Goal: Information Seeking & Learning: Check status

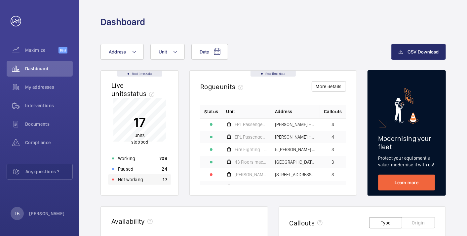
click at [144, 182] on div "Not working 17" at bounding box center [139, 180] width 63 height 11
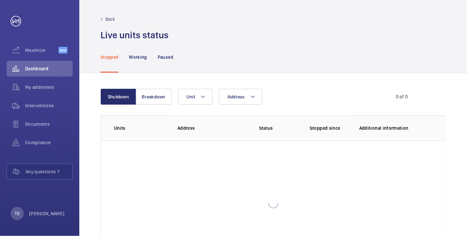
scroll to position [45, 0]
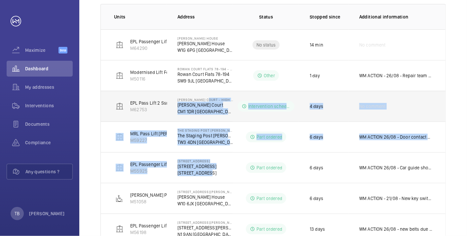
scroll to position [114, 0]
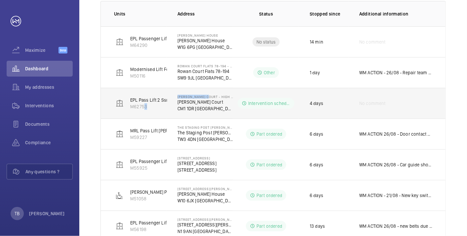
drag, startPoint x: 217, startPoint y: 164, endPoint x: 138, endPoint y: 109, distance: 95.9
click at [0, 0] on tr "EPL Pass Lift 2 Ssnhg01482 M62753 [PERSON_NAME] Court - High Risk Building [PER…" at bounding box center [0, 0] width 0 height 0
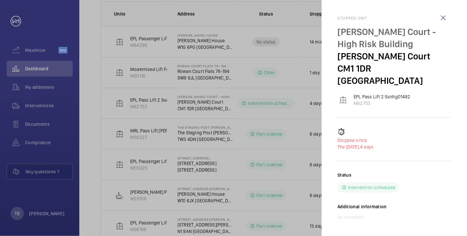
drag, startPoint x: 138, startPoint y: 109, endPoint x: 97, endPoint y: 77, distance: 52.3
click at [97, 77] on div at bounding box center [233, 118] width 467 height 236
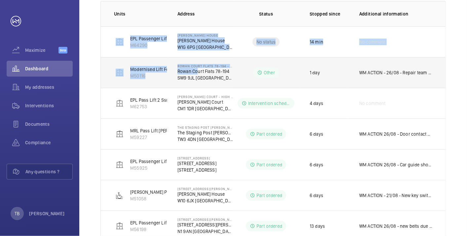
scroll to position [195, 0]
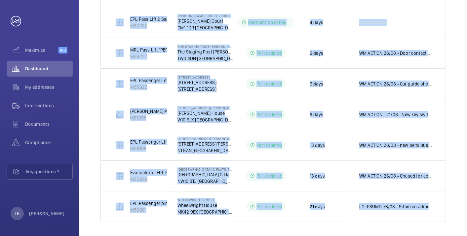
drag, startPoint x: 112, startPoint y: 32, endPoint x: 457, endPoint y: 192, distance: 380.6
click at [457, 192] on div "Shutdown Breakdown Address Unit 1 – 9 of 9 Units Address Status Stopped since A…" at bounding box center [273, 58] width 388 height 361
copy tbody "EPL Passenger Lift M64290 [PERSON_NAME][GEOGRAPHIC_DATA][PERSON_NAME] W1G 6PG […"
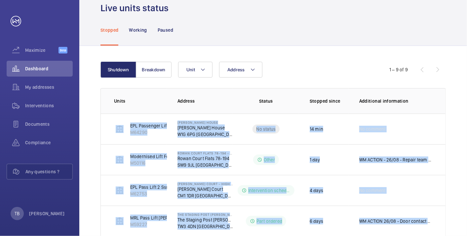
scroll to position [0, 0]
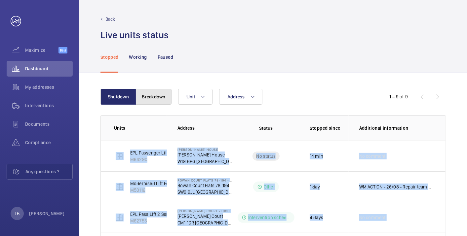
click at [150, 90] on button "Breakdown" at bounding box center [154, 97] width 36 height 16
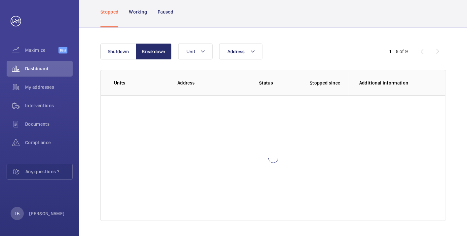
scroll to position [42, 0]
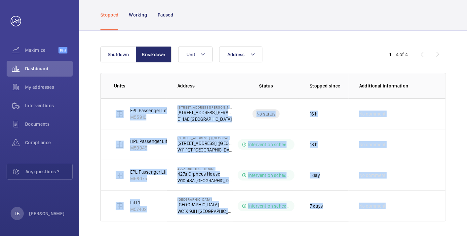
drag, startPoint x: 111, startPoint y: 107, endPoint x: 448, endPoint y: 232, distance: 359.4
click at [448, 232] on div "Shutdown Breakdown Address Unit 1 – 4 of 4 Units Address Status Stopped since A…" at bounding box center [273, 134] width 388 height 207
copy tbody "EPL Passenger Lift 19b M55910 [GEOGRAPHIC_DATA][PERSON_NAME] [STREET_ADDRESS][P…"
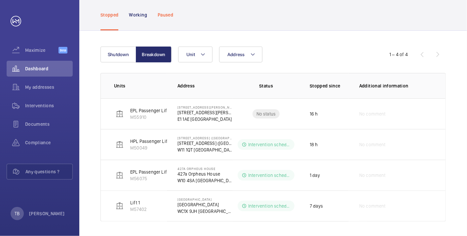
click at [166, 9] on div "Paused" at bounding box center [166, 14] width 16 height 31
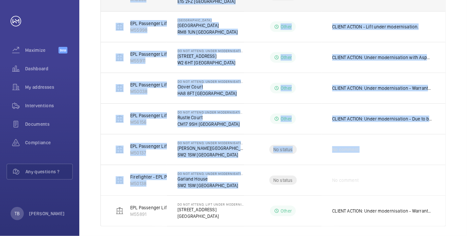
scroll to position [226, 0]
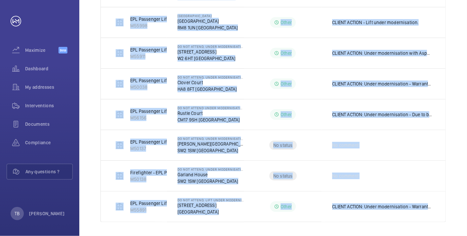
drag, startPoint x: 111, startPoint y: 101, endPoint x: 468, endPoint y: 205, distance: 372.4
click at [467, 205] on html "Your request has been sent. We will contact you soon. Maximize Beta Dashboard M…" at bounding box center [233, 118] width 467 height 236
copy tbody "FLAT 72-91 - MRL right hand side - 10 Floors M10019 [GEOGRAPHIC_DATA] - High Ri…"
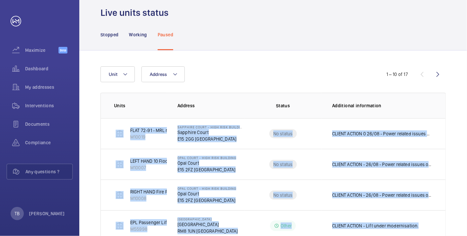
scroll to position [0, 0]
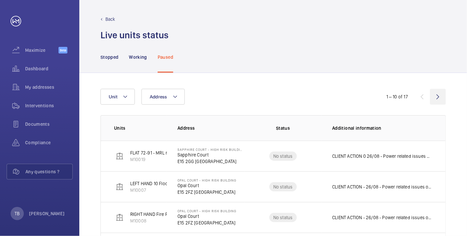
click at [437, 98] on wm-front-icon-button at bounding box center [438, 97] width 16 height 16
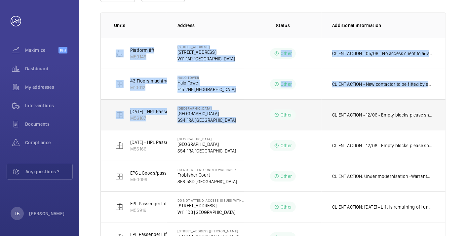
scroll to position [134, 0]
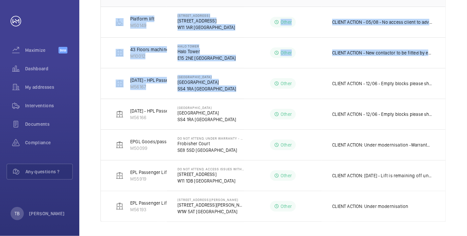
drag, startPoint x: 103, startPoint y: 49, endPoint x: 467, endPoint y: 227, distance: 404.4
click at [467, 227] on html "Your request has been sent. We will contact you soon. Maximize Beta Dashboard M…" at bounding box center [233, 118] width 467 height 236
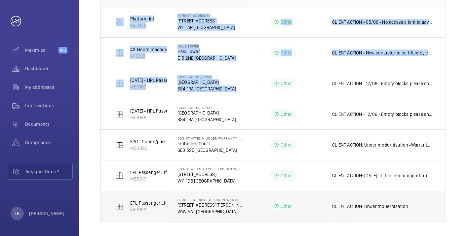
copy tbody "Platform lift M50149 [STREET_ADDRESS] Other CLIENT ACTION - 05/08 - No access c…"
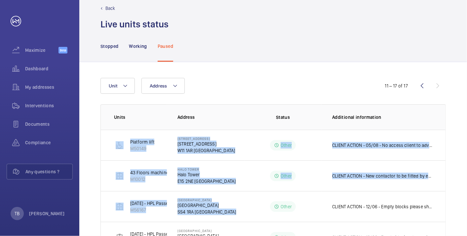
scroll to position [0, 0]
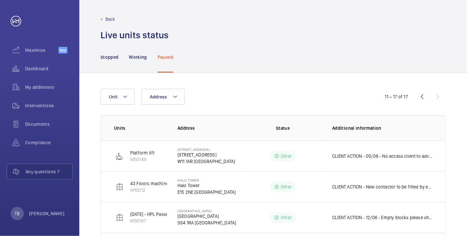
click at [239, 102] on div "Address Unit" at bounding box center [233, 97] width 266 height 16
click at [43, 69] on span "Dashboard" at bounding box center [49, 68] width 48 height 7
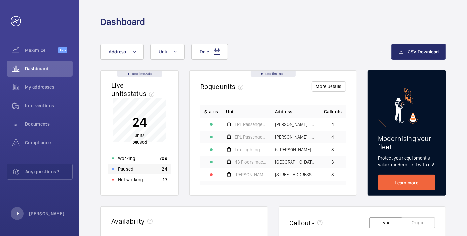
click at [132, 168] on p "Paused" at bounding box center [125, 169] width 15 height 7
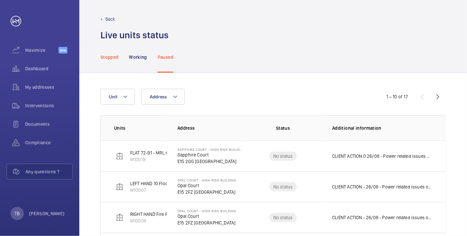
click at [108, 56] on p "Stopped" at bounding box center [109, 57] width 18 height 7
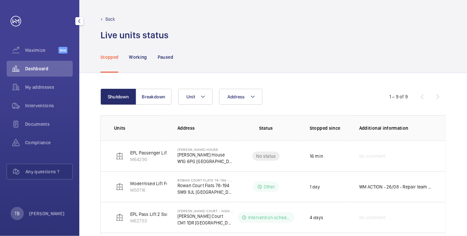
click at [36, 64] on div "Dashboard" at bounding box center [40, 69] width 66 height 16
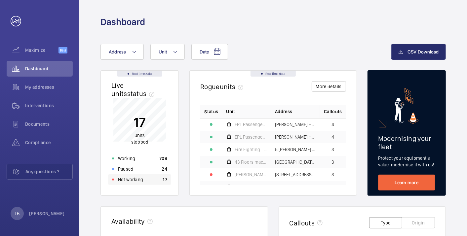
click at [171, 180] on div "Not working 17" at bounding box center [139, 180] width 63 height 11
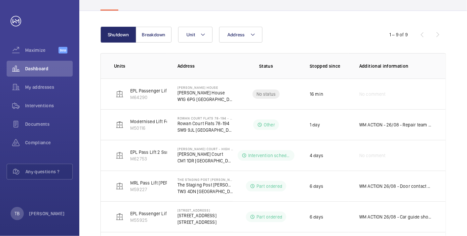
scroll to position [62, 0]
click at [158, 37] on button "Breakdown" at bounding box center [154, 35] width 36 height 16
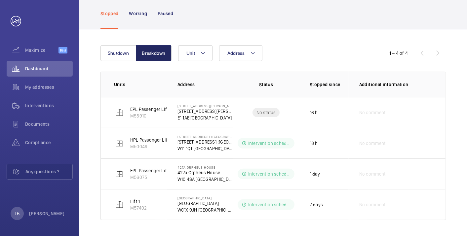
scroll to position [42, 0]
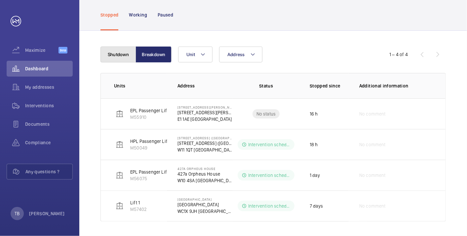
click at [107, 55] on button "Shutdown" at bounding box center [118, 55] width 36 height 16
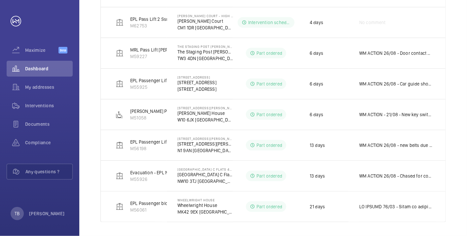
scroll to position [195, 0]
click at [42, 66] on span "Dashboard" at bounding box center [49, 68] width 48 height 7
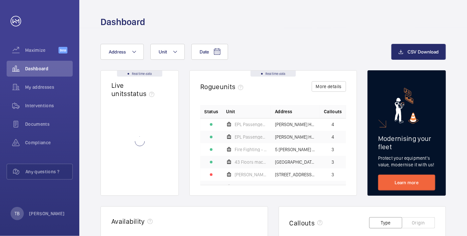
click at [267, 26] on div "Dashboard" at bounding box center [272, 22] width 345 height 12
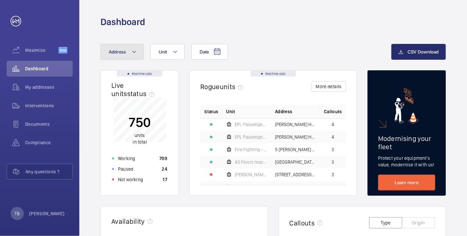
click at [130, 49] on button "Address" at bounding box center [121, 52] width 43 height 16
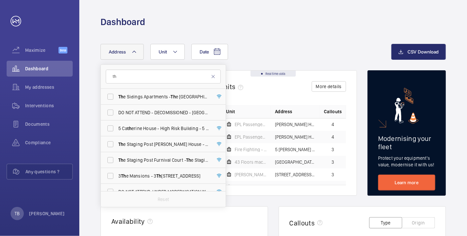
type input "t"
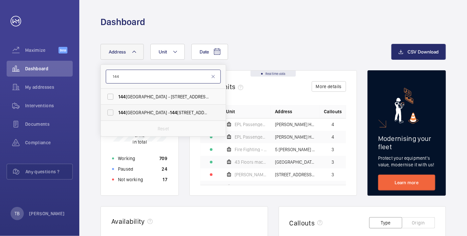
type input "144"
click at [144, 114] on span "[STREET_ADDRESS]" at bounding box center [163, 112] width 91 height 7
click at [117, 114] on input "[STREET_ADDRESS]" at bounding box center [110, 112] width 13 height 13
checkbox input "true"
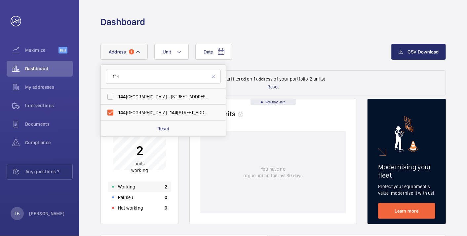
click at [143, 188] on div "Working 2" at bounding box center [139, 187] width 63 height 11
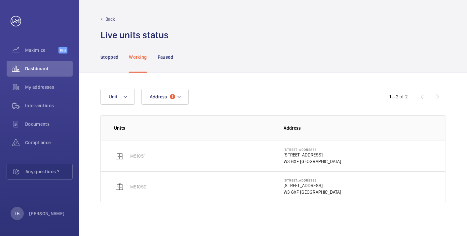
click at [300, 159] on p "W3 6XF [GEOGRAPHIC_DATA]" at bounding box center [313, 161] width 58 height 7
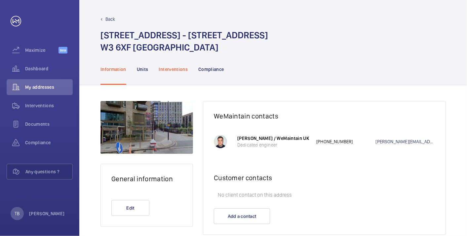
click at [176, 72] on p "Interventions" at bounding box center [173, 69] width 29 height 7
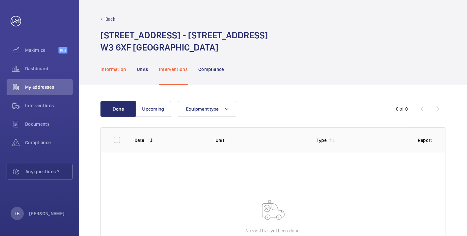
click at [109, 67] on p "Information" at bounding box center [113, 69] width 26 height 7
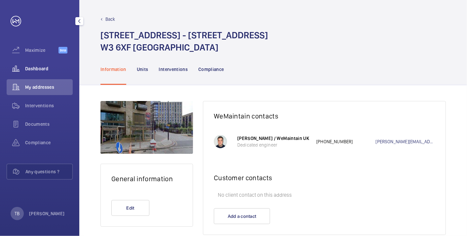
click at [32, 63] on div "Dashboard" at bounding box center [40, 69] width 66 height 16
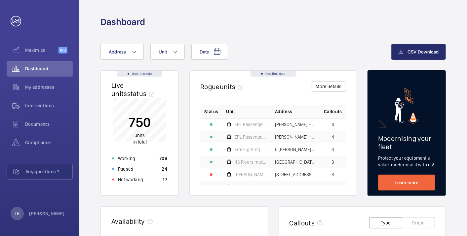
click at [134, 47] on button "Address" at bounding box center [121, 52] width 43 height 16
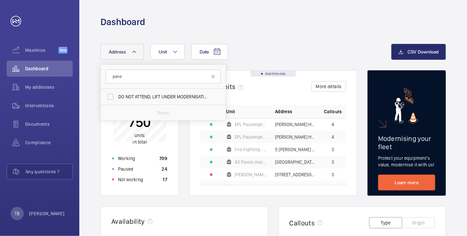
type input "pand"
click at [150, 94] on span "DO NOT ATTEND, LIFT UNDER MODERNISATION - 1 Pand [PERSON_NAME] - [STREET_ADDRES…" at bounding box center [163, 97] width 91 height 7
click at [117, 94] on input "DO NOT ATTEND, LIFT UNDER MODERNISATION - 1 Pand [PERSON_NAME] - [STREET_ADDRES…" at bounding box center [110, 96] width 13 height 13
checkbox input "true"
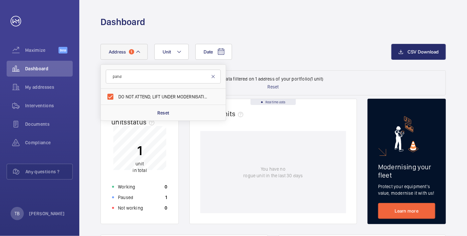
click at [213, 78] on mat-icon at bounding box center [213, 76] width 5 height 5
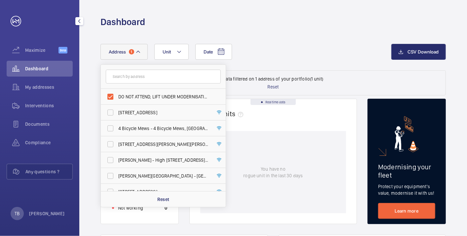
click at [47, 64] on div "Dashboard" at bounding box center [40, 69] width 66 height 16
click at [125, 51] on span "Address" at bounding box center [118, 51] width 18 height 5
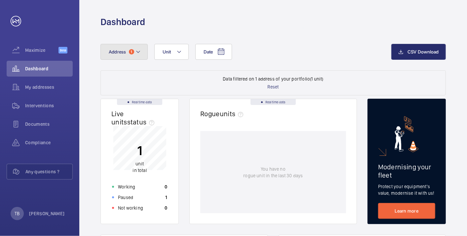
click at [129, 51] on span "1" at bounding box center [131, 51] width 5 height 5
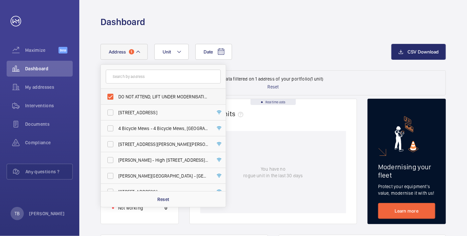
click at [122, 97] on span "DO NOT ATTEND, LIFT UNDER MODERNISATION - [STREET_ADDRESS]" at bounding box center [163, 97] width 91 height 7
click at [117, 97] on input "DO NOT ATTEND, LIFT UNDER MODERNISATION - [STREET_ADDRESS]" at bounding box center [110, 96] width 13 height 13
checkbox input "false"
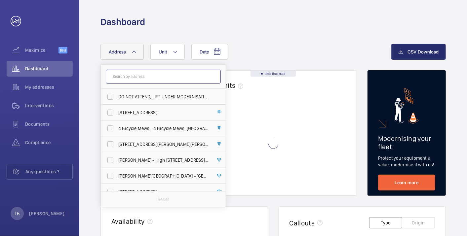
click at [136, 77] on input "text" at bounding box center [163, 77] width 115 height 14
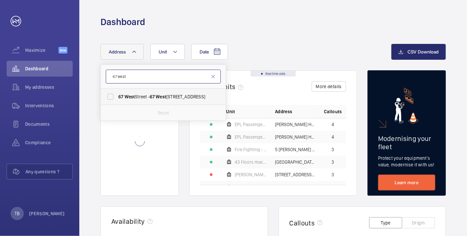
type input "67 west"
click at [147, 101] on label "[STREET_ADDRESS]" at bounding box center [158, 97] width 115 height 16
click at [117, 101] on input "[STREET_ADDRESS]" at bounding box center [110, 96] width 13 height 13
checkbox input "true"
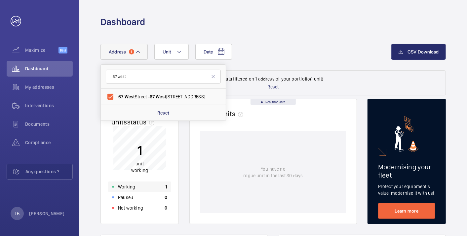
click at [148, 186] on div "Working 1" at bounding box center [139, 187] width 63 height 11
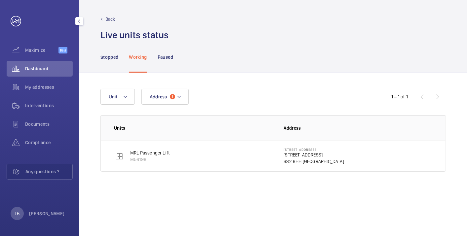
click at [46, 64] on div "Dashboard" at bounding box center [40, 69] width 66 height 16
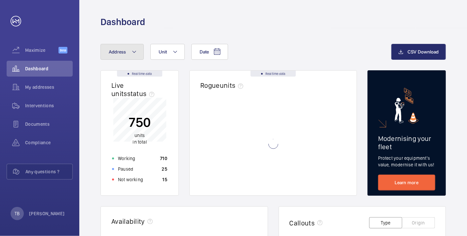
click at [125, 52] on span "Address" at bounding box center [118, 51] width 18 height 5
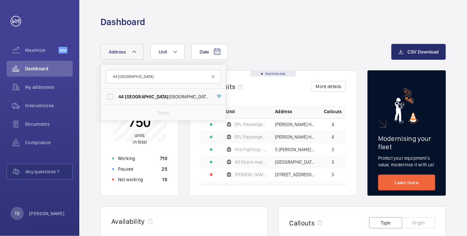
type input "44 [GEOGRAPHIC_DATA]"
click at [164, 88] on form "44 [GEOGRAPHIC_DATA]" at bounding box center [163, 77] width 125 height 24
click at [162, 95] on span "[STREET_ADDRESS][GEOGRAPHIC_DATA] - [STREET_ADDRESS]" at bounding box center [163, 97] width 91 height 7
click at [117, 95] on input "[STREET_ADDRESS][GEOGRAPHIC_DATA] - [STREET_ADDRESS]" at bounding box center [110, 96] width 13 height 13
checkbox input "true"
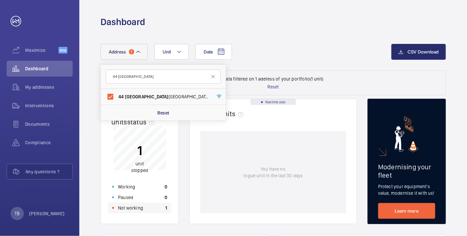
click at [141, 209] on p "Not working" at bounding box center [130, 208] width 25 height 7
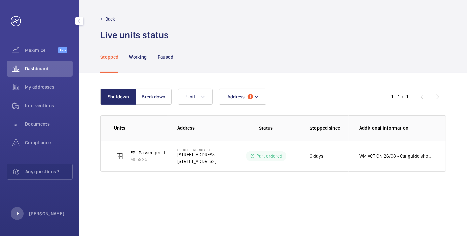
click at [42, 69] on span "Dashboard" at bounding box center [49, 68] width 48 height 7
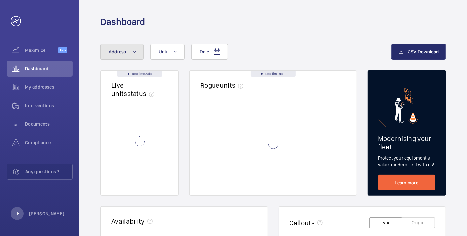
click at [119, 49] on span "Address" at bounding box center [118, 51] width 18 height 5
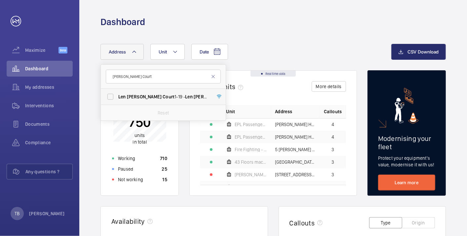
type input "[PERSON_NAME] Court"
click at [136, 103] on label "[PERSON_NAME] Court [STREET_ADDRESS][PERSON_NAME]" at bounding box center [158, 97] width 115 height 16
click at [117, 103] on input "[PERSON_NAME] Court [STREET_ADDRESS][PERSON_NAME]" at bounding box center [110, 96] width 13 height 13
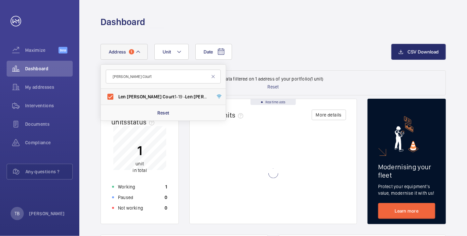
click at [136, 103] on label "[PERSON_NAME] Court [STREET_ADDRESS][PERSON_NAME]" at bounding box center [158, 97] width 115 height 16
click at [117, 103] on input "[PERSON_NAME] Court [STREET_ADDRESS][PERSON_NAME]" at bounding box center [110, 96] width 13 height 13
checkbox input "false"
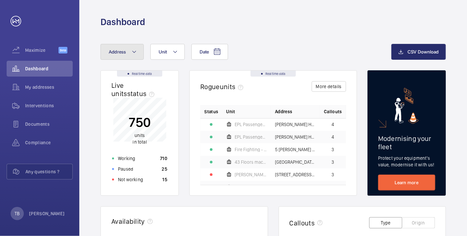
click at [127, 58] on button "Address" at bounding box center [121, 52] width 43 height 16
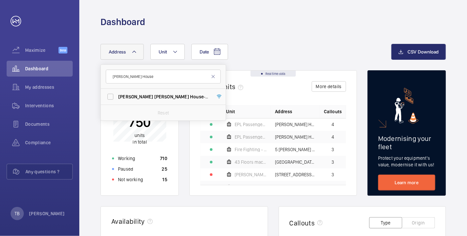
type input "[PERSON_NAME] House"
click at [190, 96] on span "House" at bounding box center [197, 96] width 14 height 5
click at [117, 96] on input "[PERSON_NAME] House - [PERSON_NAME][GEOGRAPHIC_DATA]" at bounding box center [110, 96] width 13 height 13
checkbox input "true"
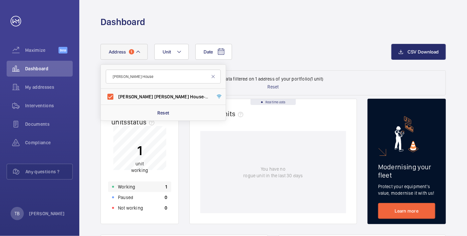
click at [135, 188] on div "Working 1" at bounding box center [139, 187] width 63 height 11
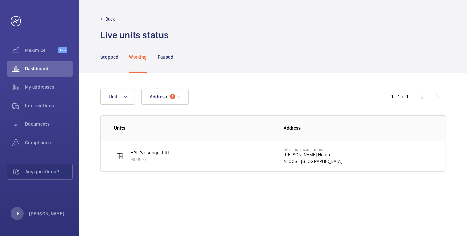
click at [308, 160] on p "N15 3SE [GEOGRAPHIC_DATA]" at bounding box center [313, 161] width 59 height 7
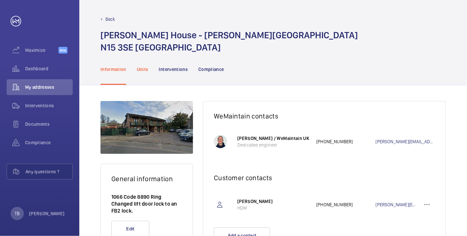
click at [142, 68] on p "Units" at bounding box center [143, 69] width 12 height 7
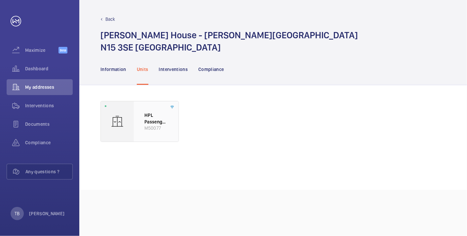
click at [151, 114] on p "HPL Passenger Lift" at bounding box center [155, 118] width 23 height 13
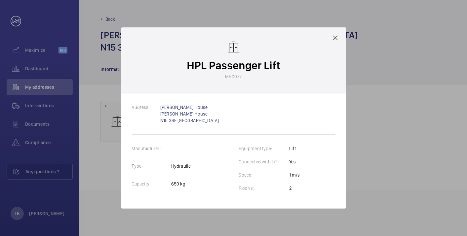
click at [335, 39] on mat-icon at bounding box center [335, 38] width 8 height 8
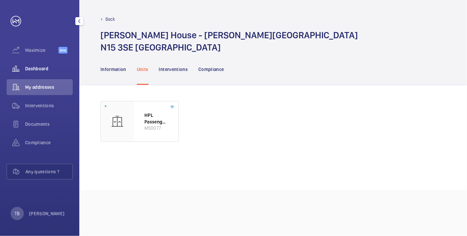
click at [38, 69] on span "Dashboard" at bounding box center [49, 68] width 48 height 7
